Goal: Check status: Check status

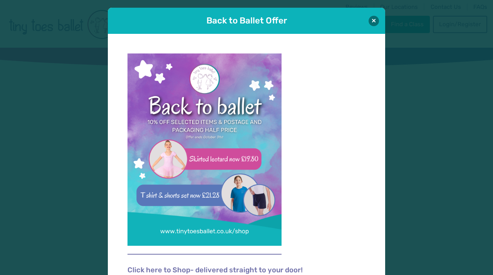
type input "**********"
click at [376, 23] on button at bounding box center [374, 20] width 10 height 10
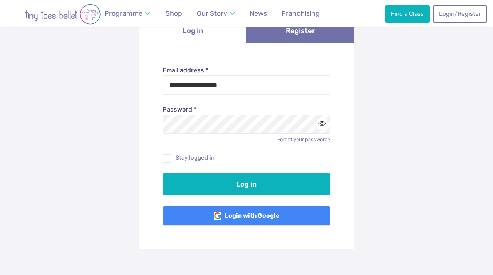
scroll to position [87, 0]
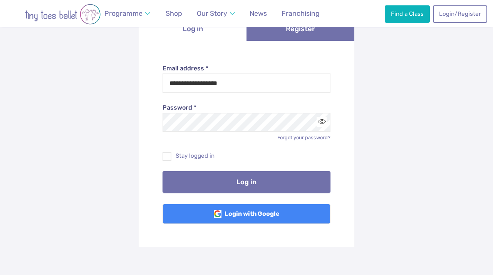
click at [251, 183] on button "Log in" at bounding box center [247, 182] width 168 height 22
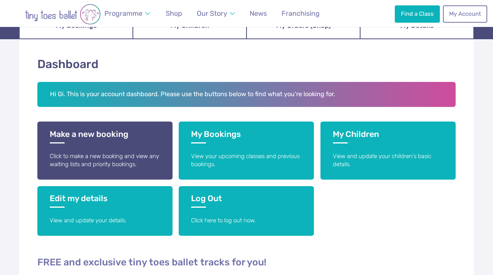
scroll to position [104, 0]
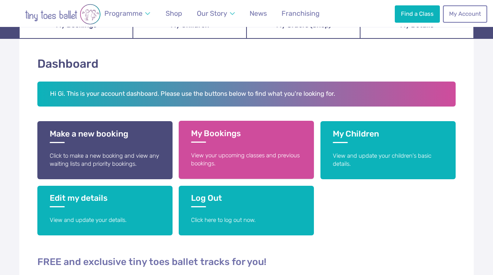
click at [239, 158] on p "View your upcoming classes and previous bookings." at bounding box center [246, 160] width 111 height 17
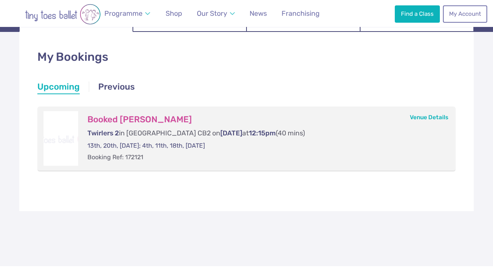
scroll to position [112, 0]
click at [109, 84] on link "Previous" at bounding box center [116, 88] width 37 height 14
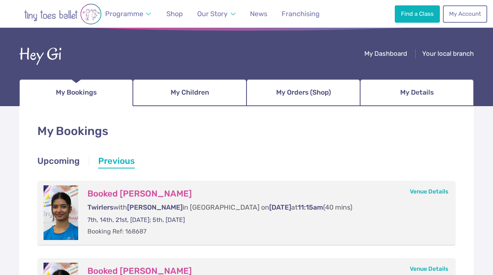
scroll to position [42, 0]
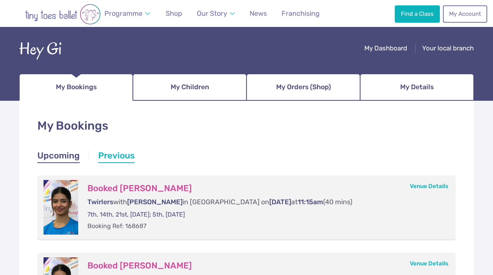
click at [60, 158] on link "Upcoming" at bounding box center [58, 157] width 42 height 14
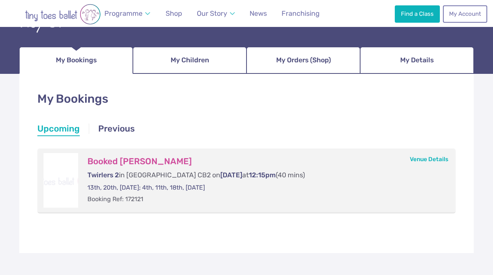
scroll to position [67, 0]
